Goal: Task Accomplishment & Management: Use online tool/utility

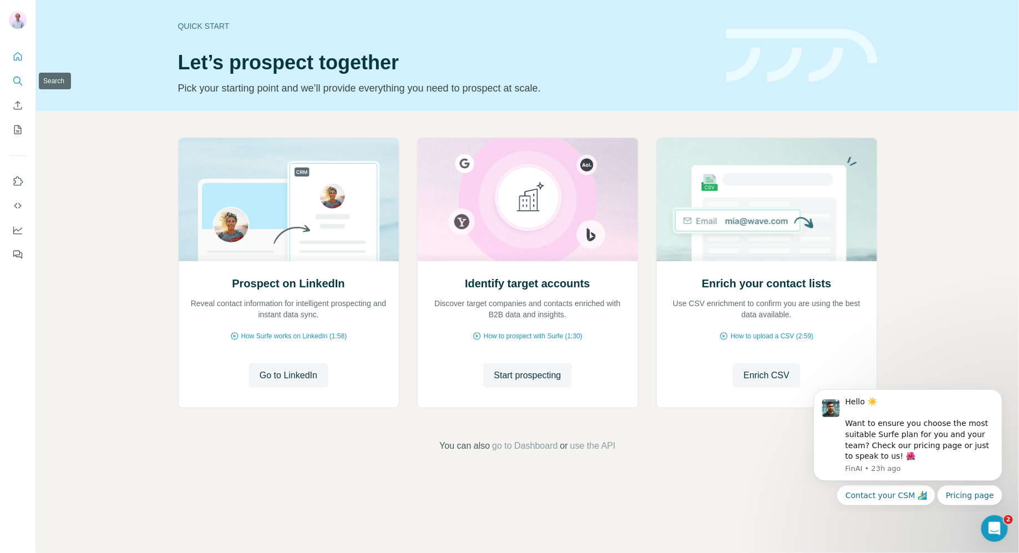
click at [20, 79] on icon "Search" at bounding box center [16, 80] width 7 height 7
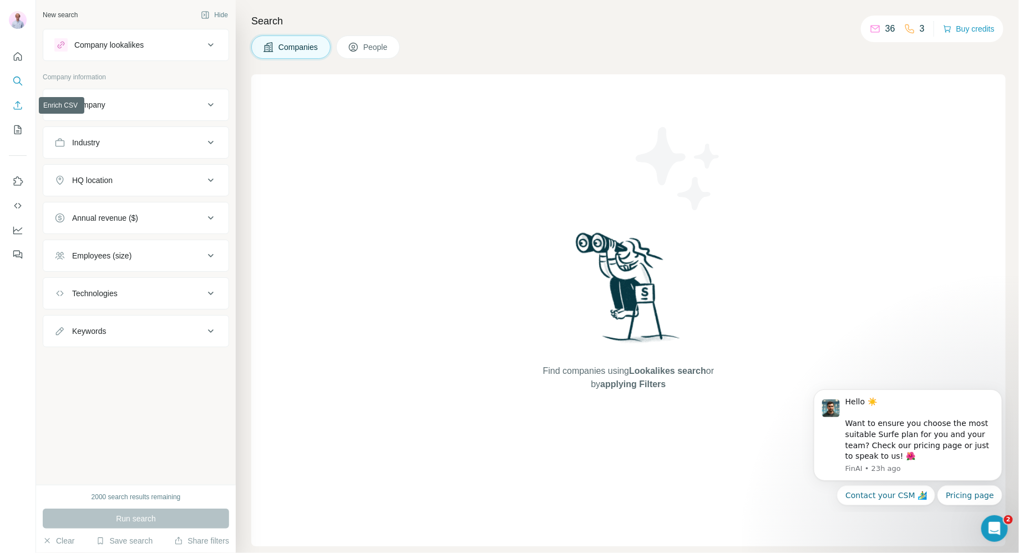
click at [26, 107] on button "Enrich CSV" at bounding box center [18, 105] width 18 height 20
